Goal: Task Accomplishment & Management: Complete application form

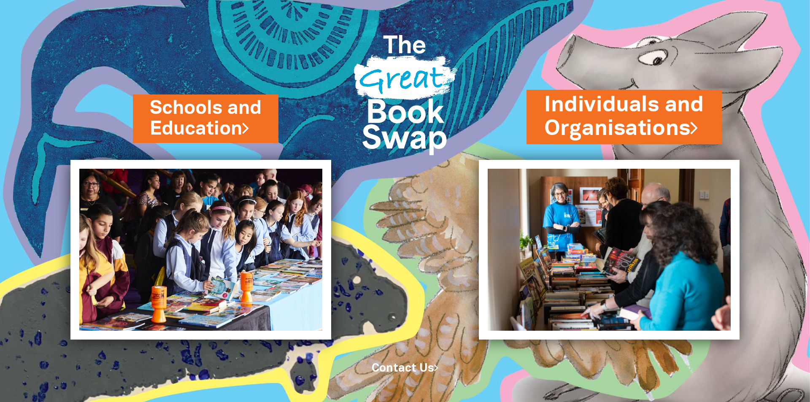
click at [611, 116] on link "Individuals and Organisations" at bounding box center [624, 116] width 160 height 53
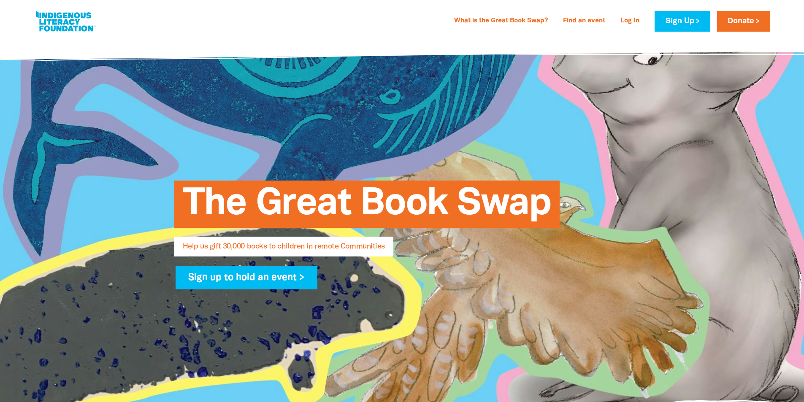
select select "AU"
click at [290, 194] on span "The Great Book Swap" at bounding box center [367, 207] width 368 height 41
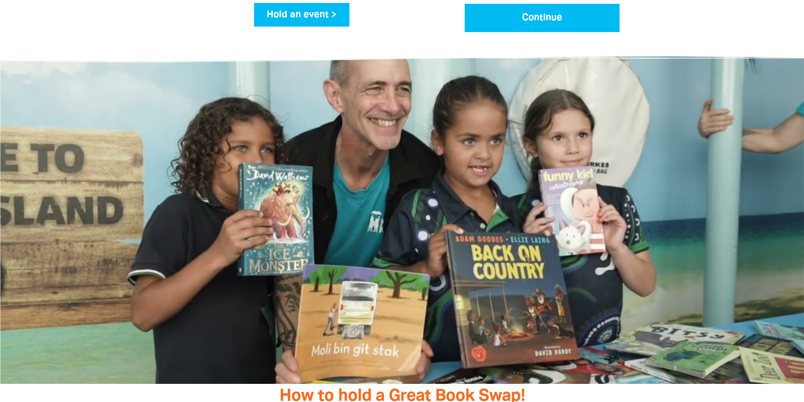
scroll to position [1308, 0]
